Goal: Transaction & Acquisition: Purchase product/service

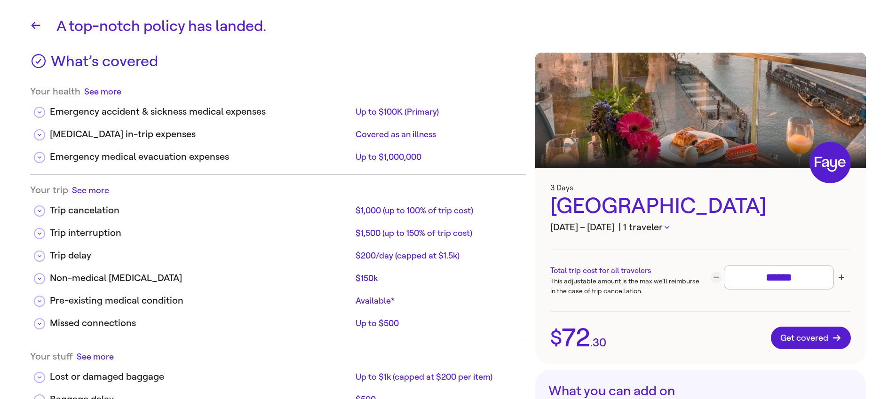
click at [39, 28] on icon "button" at bounding box center [35, 25] width 11 height 11
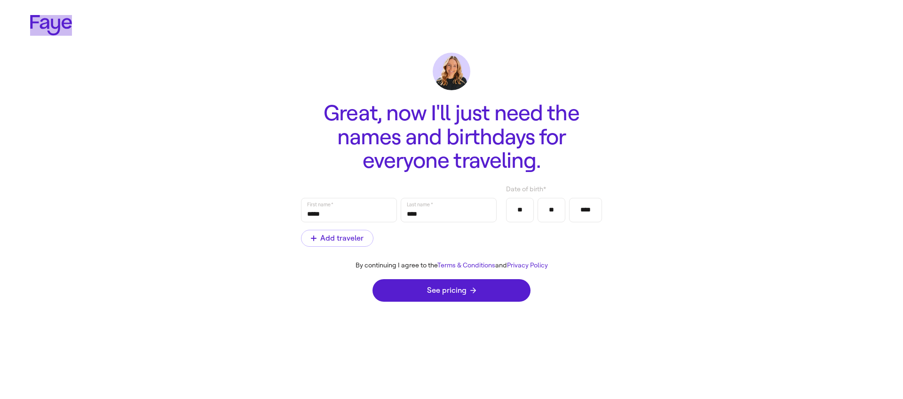
click at [41, 24] on icon at bounding box center [51, 25] width 42 height 20
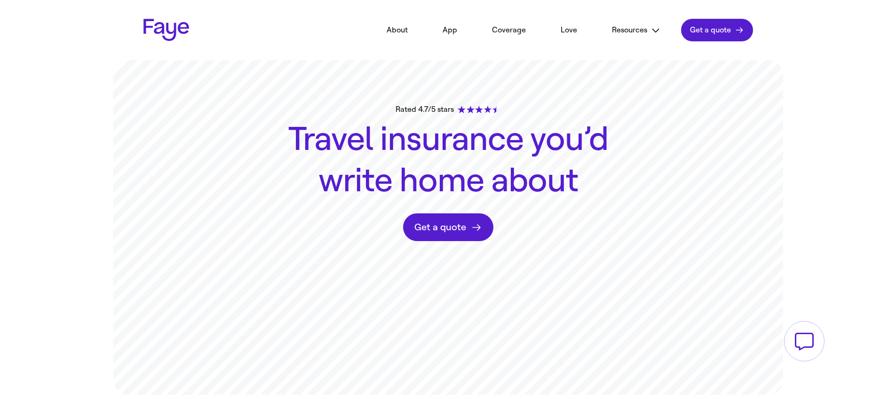
click at [726, 32] on span "Get a quote" at bounding box center [710, 29] width 41 height 9
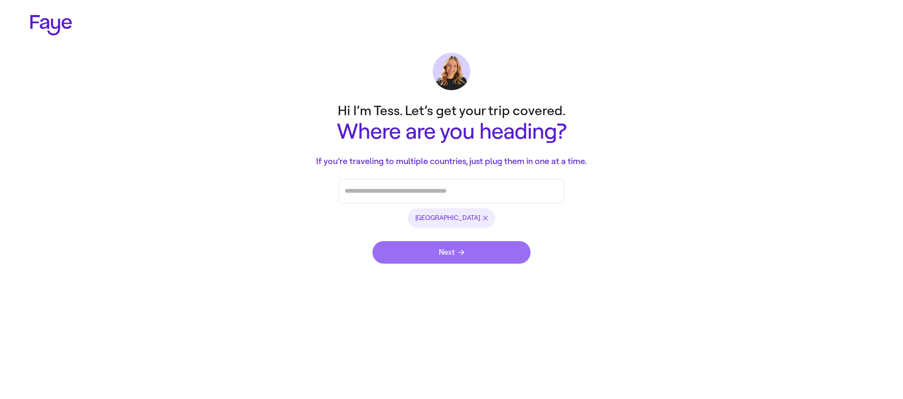
click at [457, 247] on button "Next" at bounding box center [452, 252] width 158 height 23
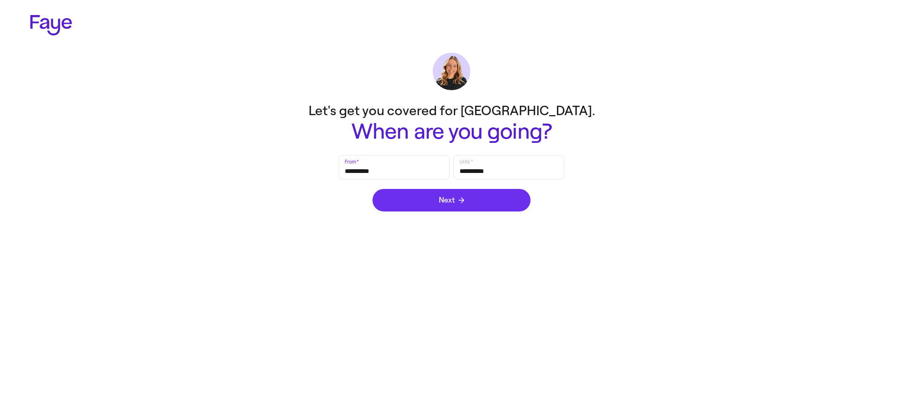
click at [443, 206] on button "Next" at bounding box center [452, 200] width 158 height 23
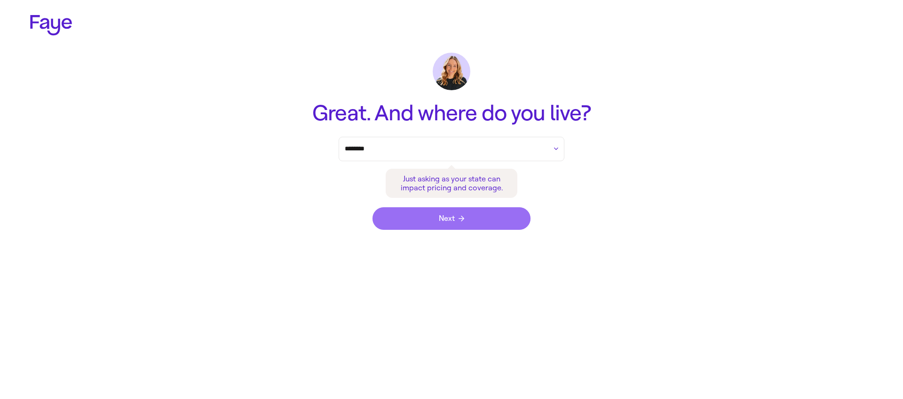
click at [441, 226] on button "Next" at bounding box center [452, 218] width 158 height 23
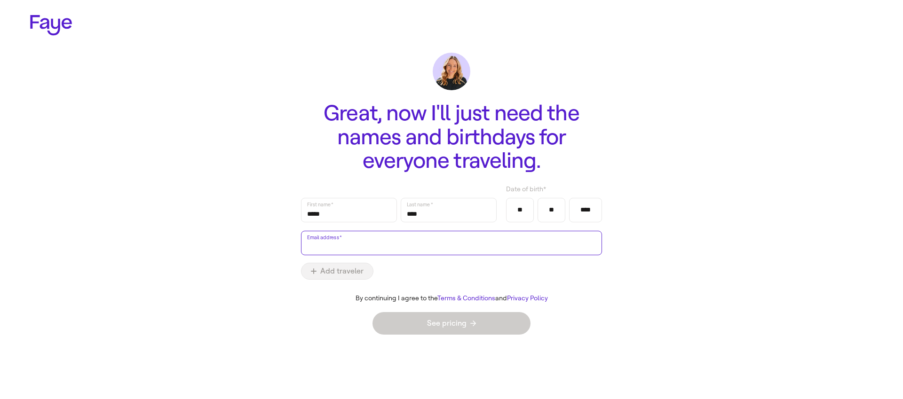
click at [402, 247] on input "Email address   *" at bounding box center [451, 243] width 289 height 22
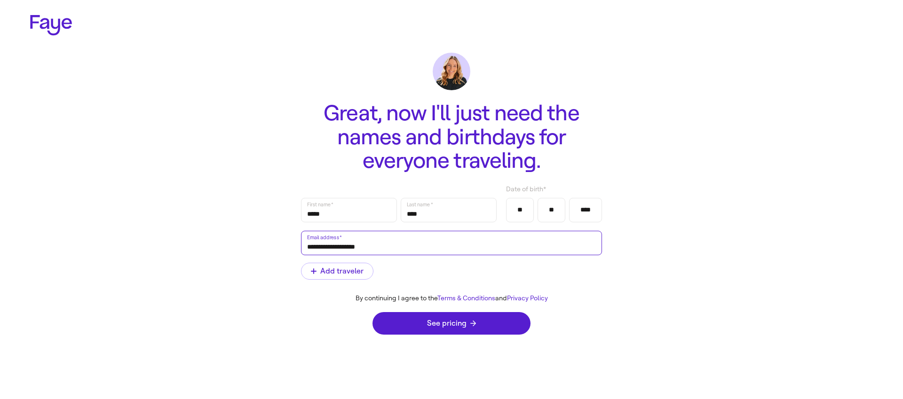
click at [337, 248] on input "**********" at bounding box center [451, 243] width 289 height 22
type input "**********"
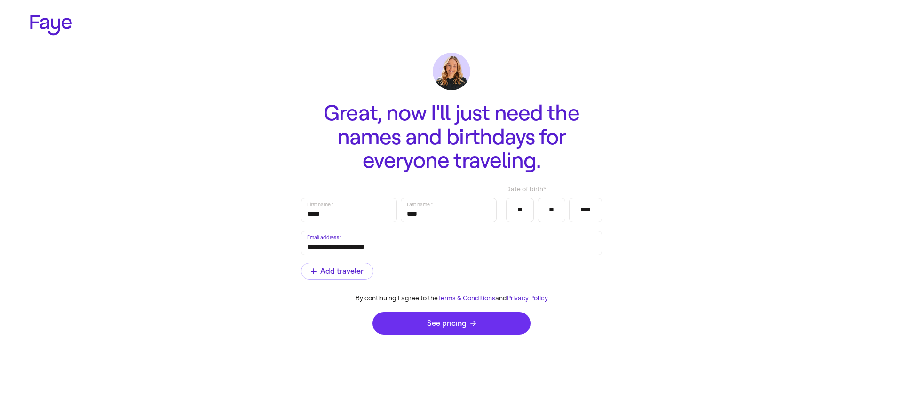
click at [453, 320] on span "See pricing" at bounding box center [451, 324] width 49 height 8
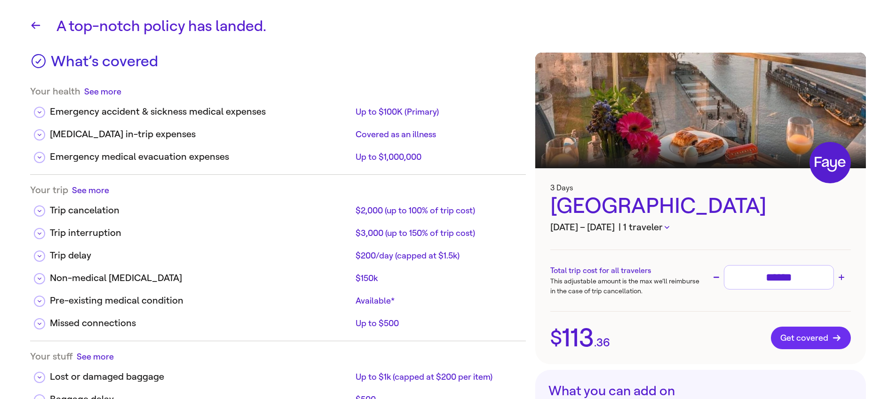
click at [795, 329] on button "Get covered" at bounding box center [811, 338] width 80 height 23
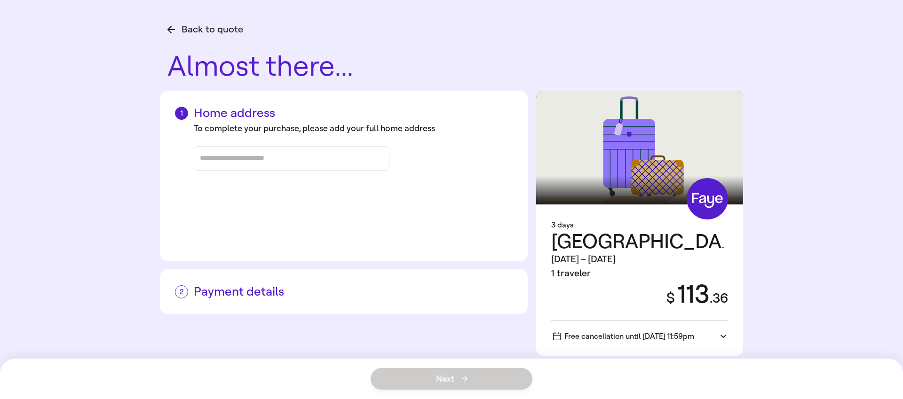
click at [276, 167] on div at bounding box center [291, 159] width 183 height 24
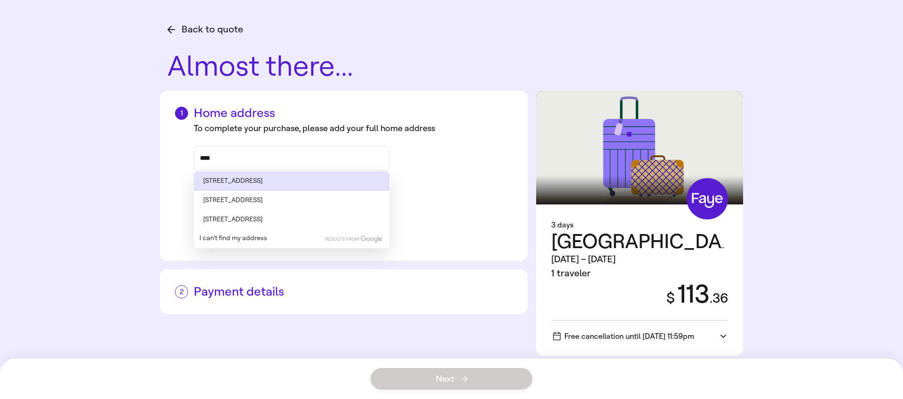
click at [273, 183] on li "43 County Road W-12I, Rocky Mount, MO" at bounding box center [292, 181] width 196 height 19
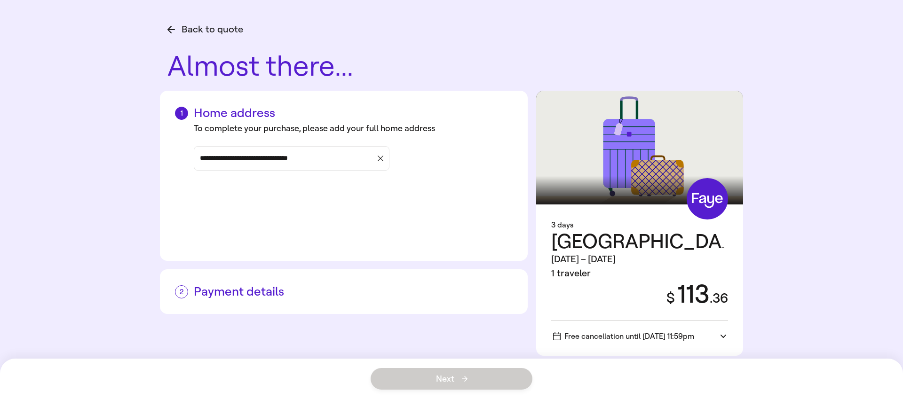
type input "**********"
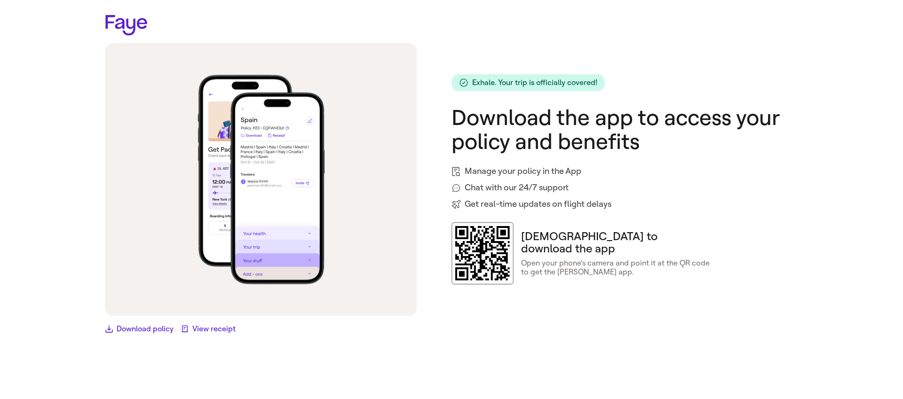
click at [511, 38] on main "2.30.0 Download policy View receipt Exhale. Your trip is officially covered! Do…" at bounding box center [451, 199] width 753 height 399
click at [604, 60] on div "Exhale. Your trip is officially covered! Download the app to access your policy…" at bounding box center [625, 179] width 346 height 273
